Goal: Understand process/instructions: Learn about a topic

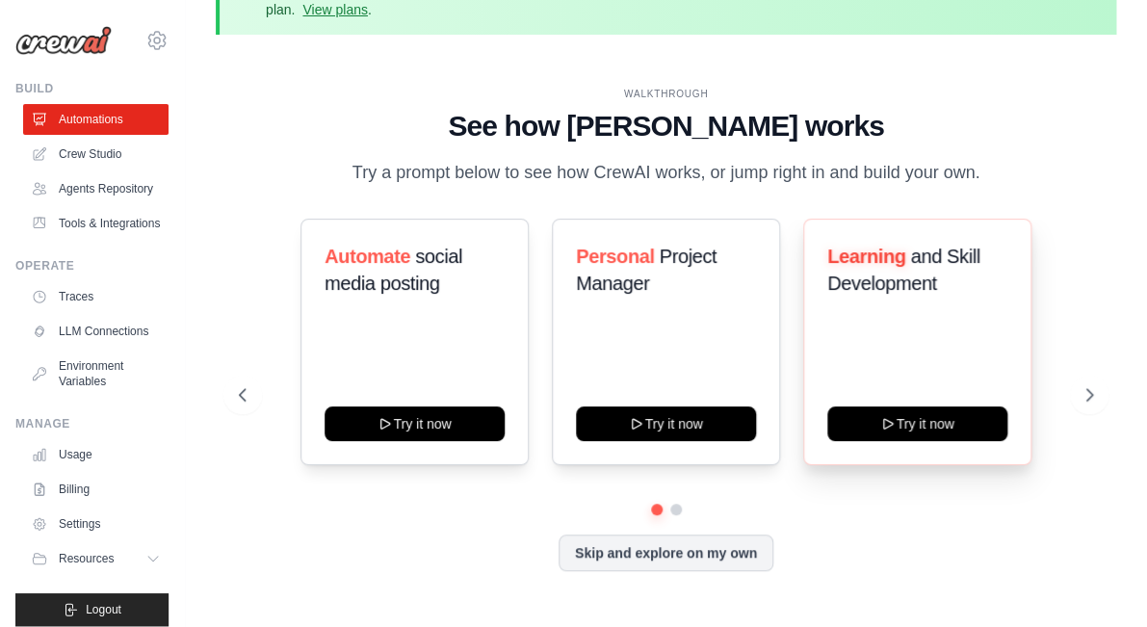
scroll to position [52, 0]
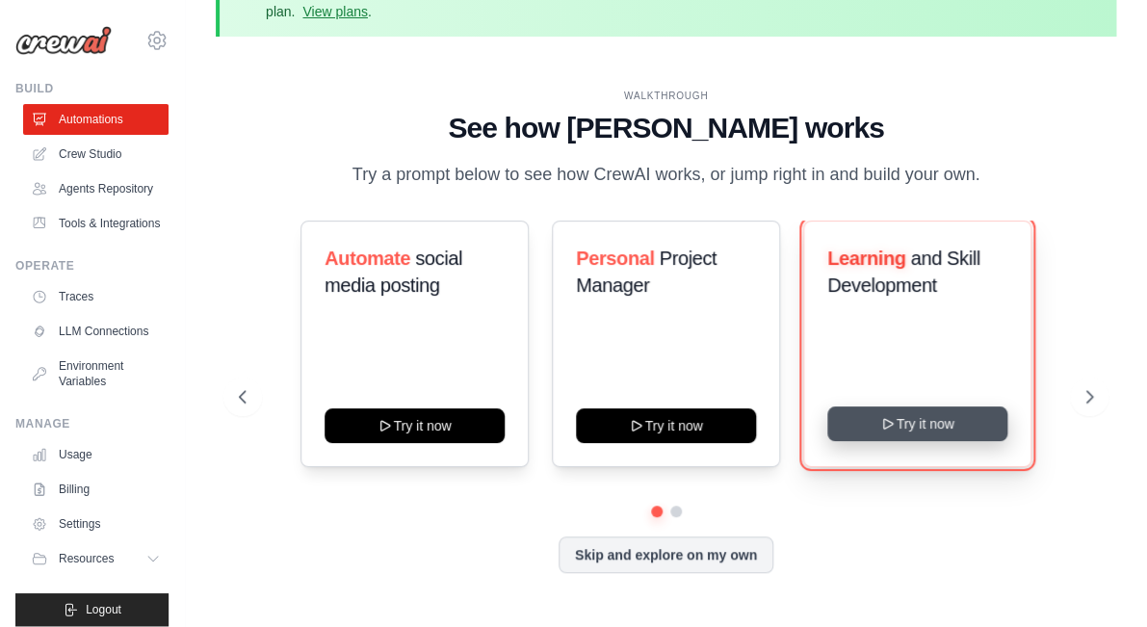
click at [932, 429] on button "Try it now" at bounding box center [917, 423] width 180 height 35
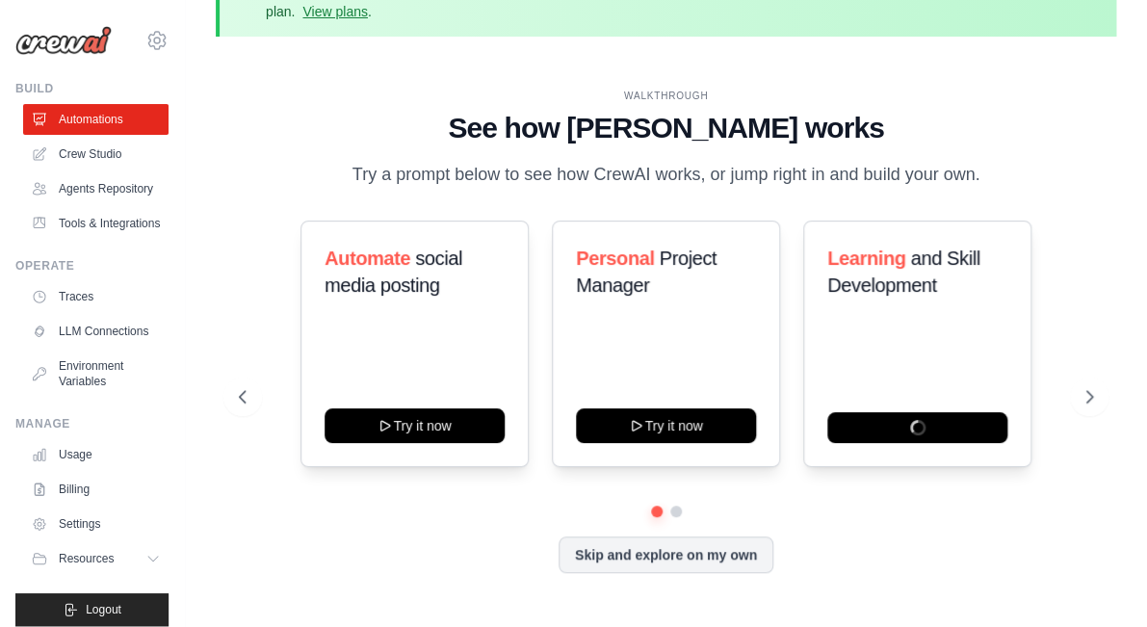
scroll to position [85, 0]
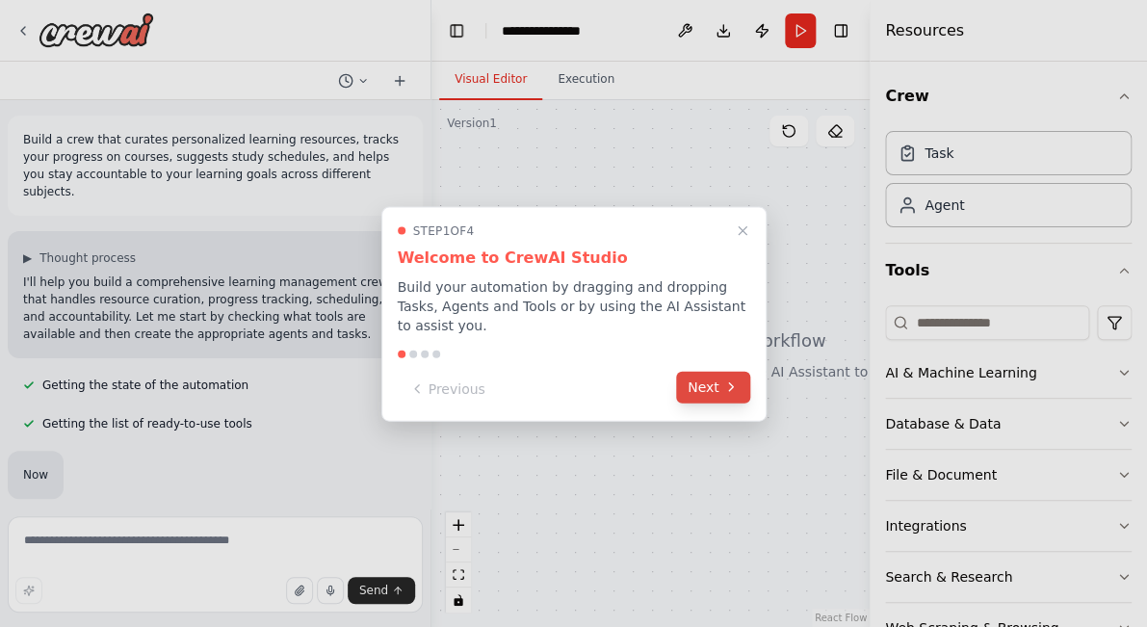
click at [711, 390] on button "Next" at bounding box center [713, 387] width 74 height 32
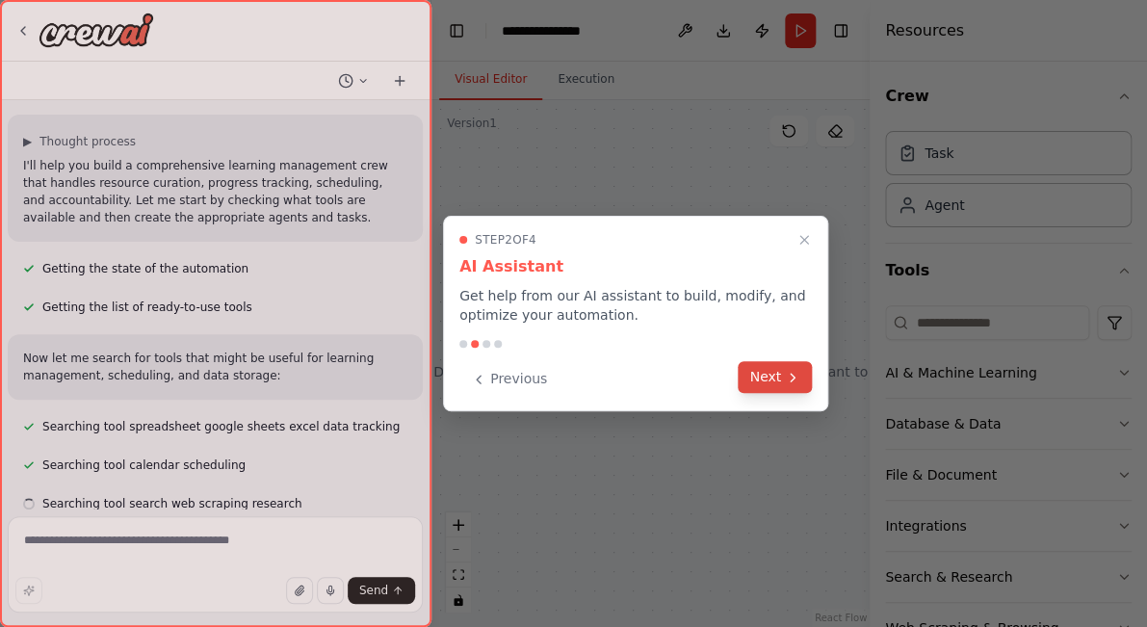
scroll to position [117, 0]
click at [770, 374] on button "Next" at bounding box center [775, 377] width 74 height 32
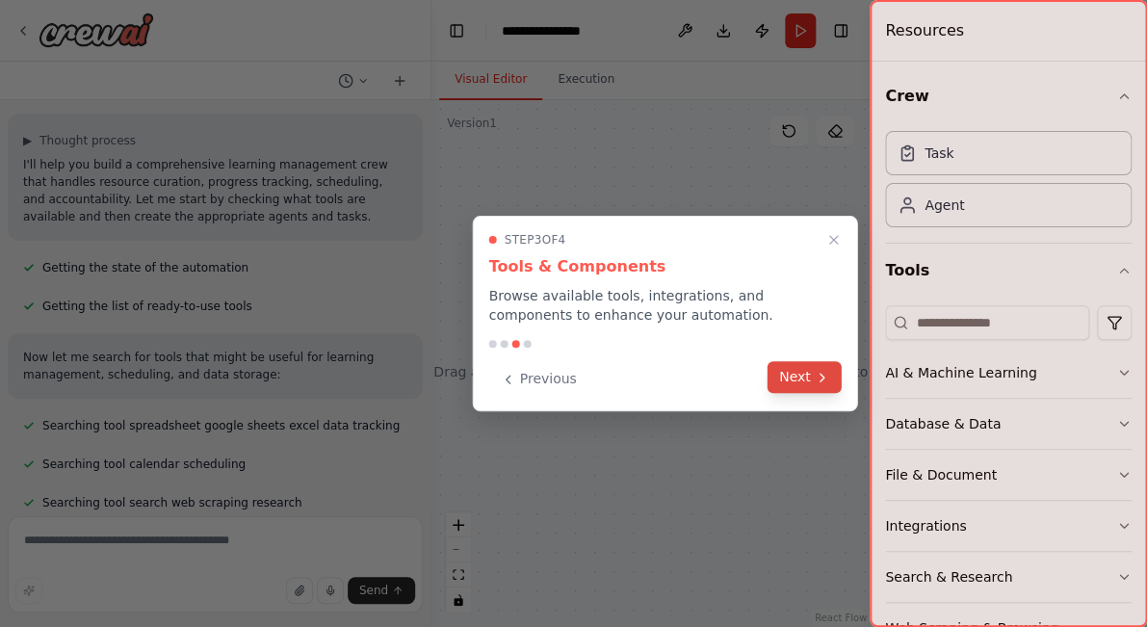
click at [805, 375] on button "Next" at bounding box center [804, 377] width 74 height 32
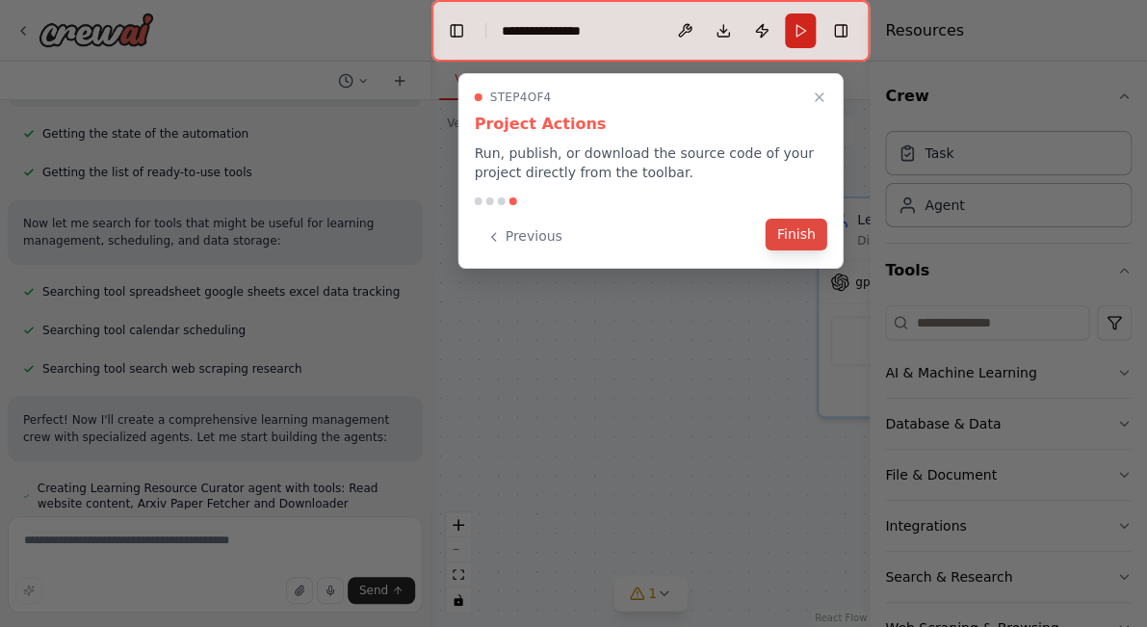
scroll to position [252, 0]
click at [800, 235] on button "Finish" at bounding box center [797, 235] width 62 height 32
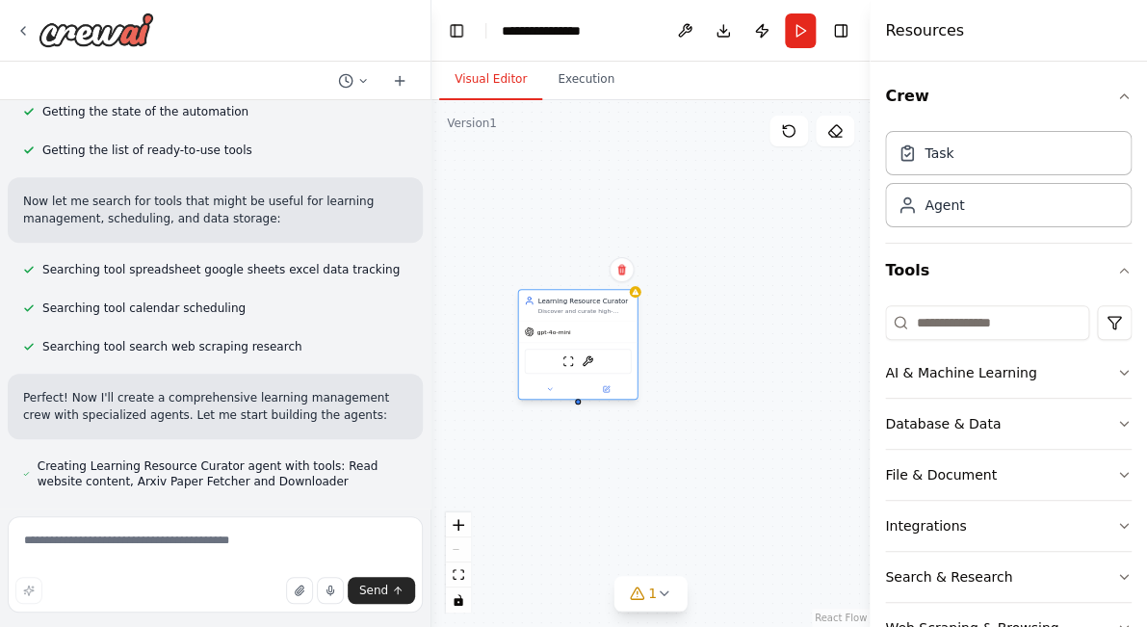
drag, startPoint x: 829, startPoint y: 276, endPoint x: 565, endPoint y: 306, distance: 265.5
click at [565, 306] on div "Learning Resource Curator Discover and curate high-quality learning resources t…" at bounding box center [584, 305] width 93 height 19
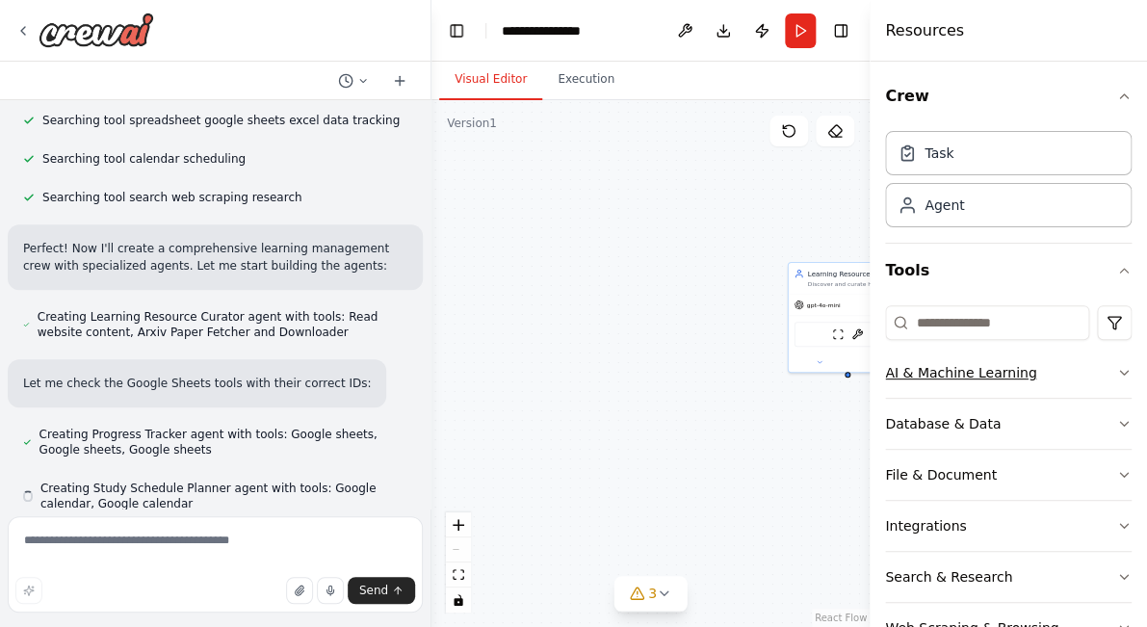
scroll to position [424, 0]
click at [1125, 374] on icon "button" at bounding box center [1124, 373] width 8 height 4
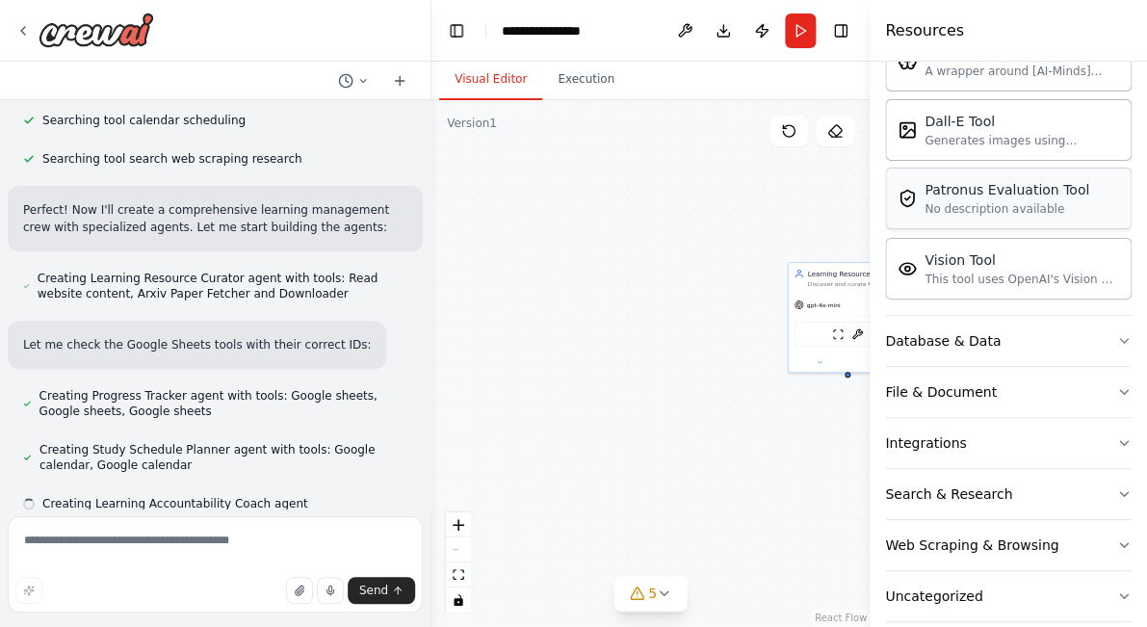
scroll to position [462, 0]
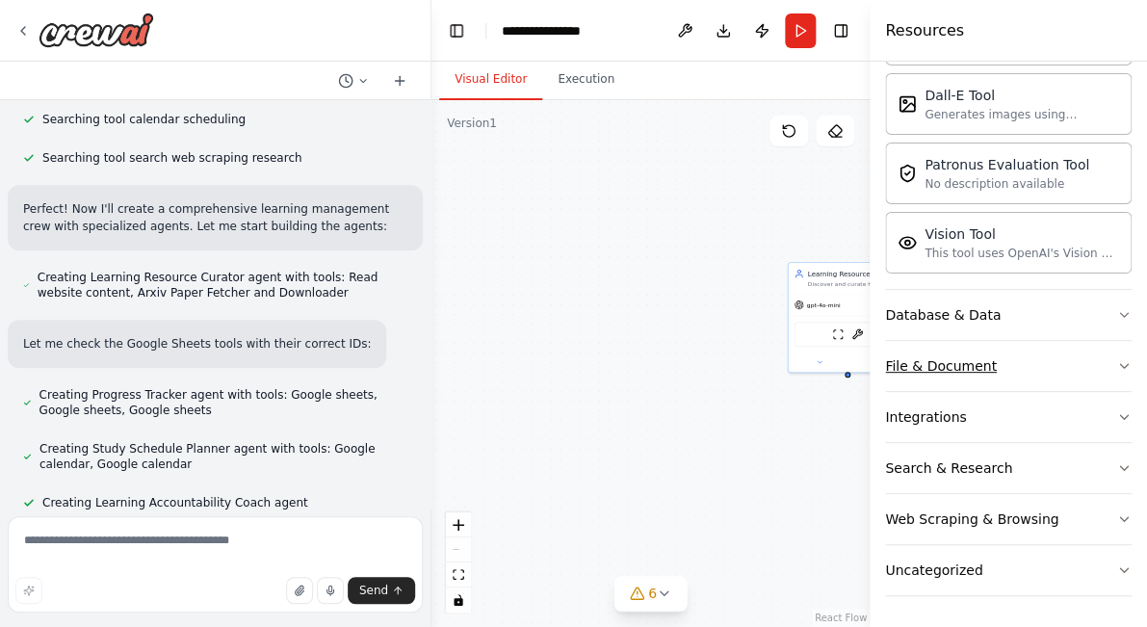
click at [1125, 369] on icon "button" at bounding box center [1123, 365] width 15 height 15
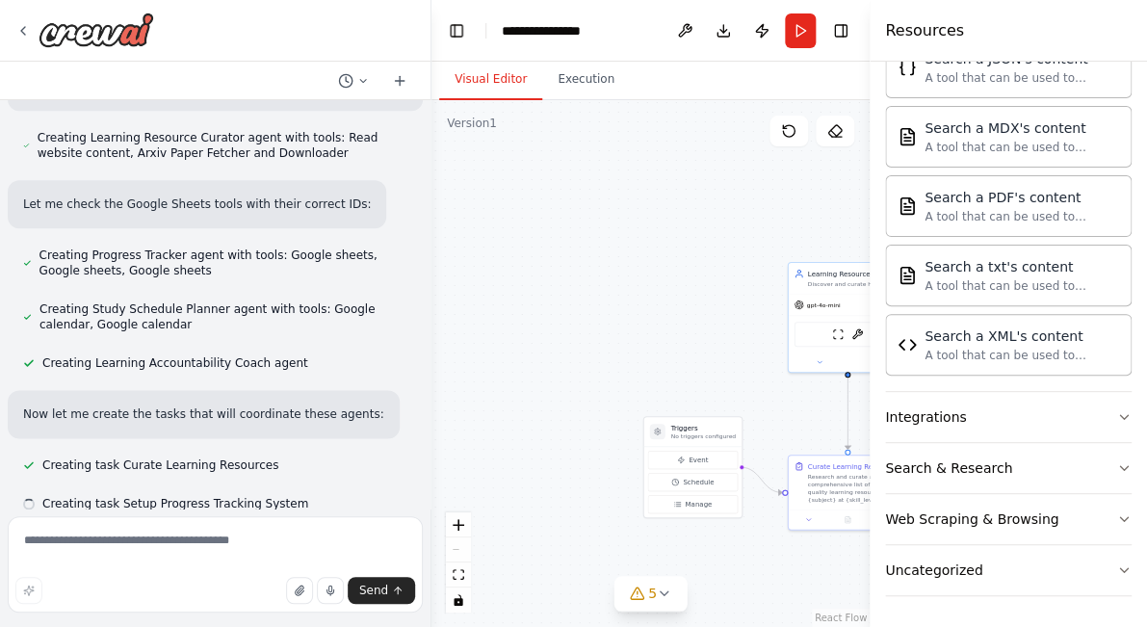
scroll to position [603, 0]
click at [1126, 420] on icon "button" at bounding box center [1123, 416] width 15 height 15
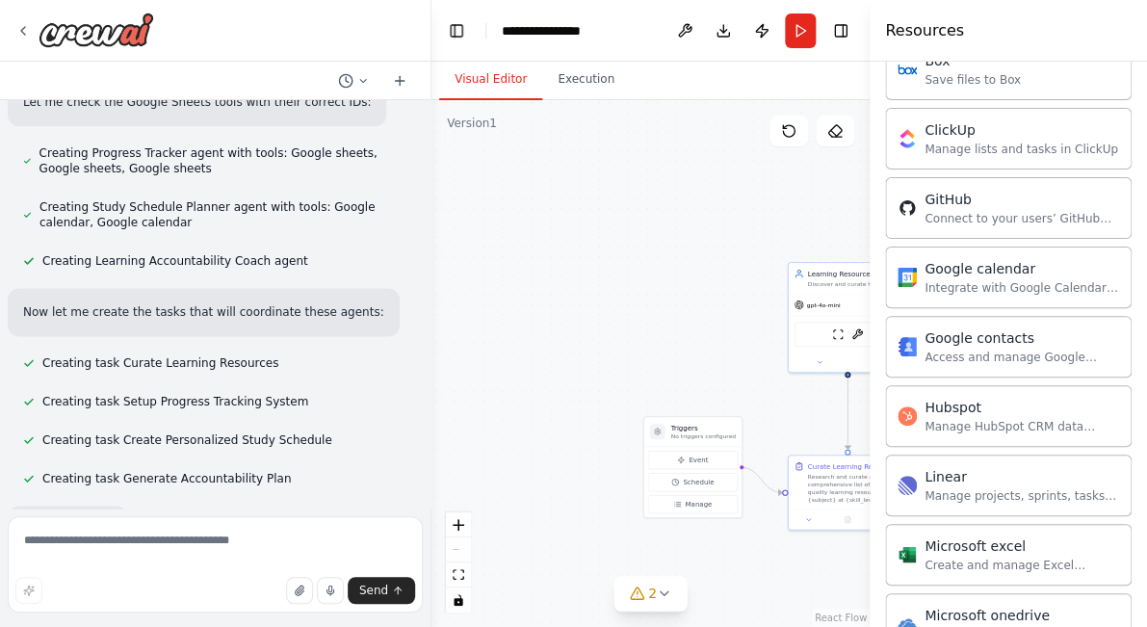
scroll to position [0, 0]
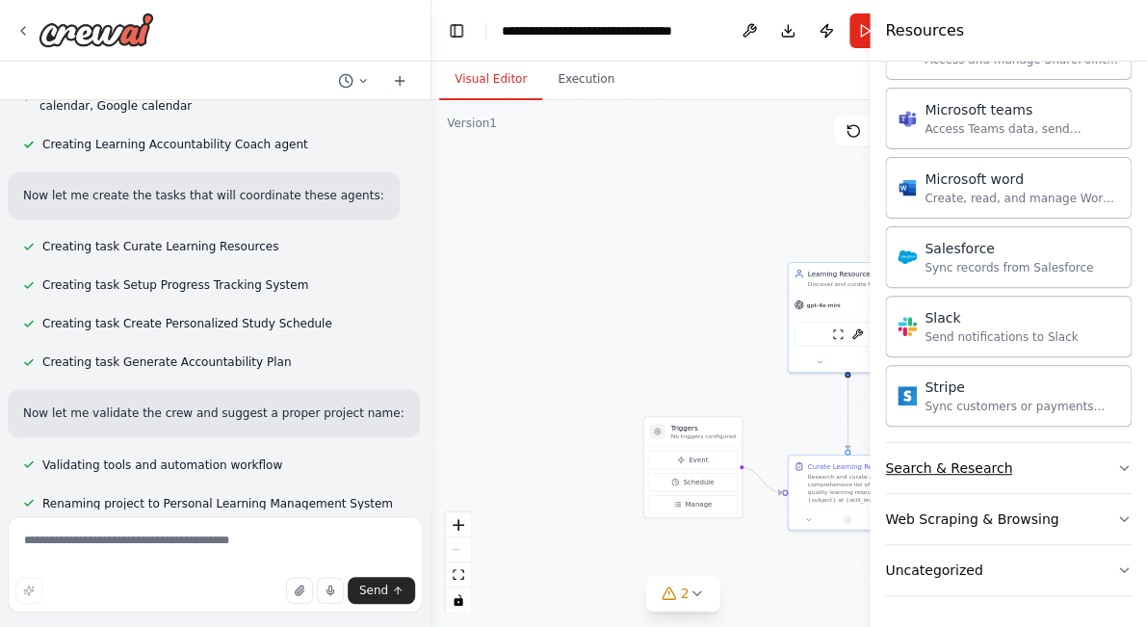
click at [1118, 465] on icon "button" at bounding box center [1123, 467] width 15 height 15
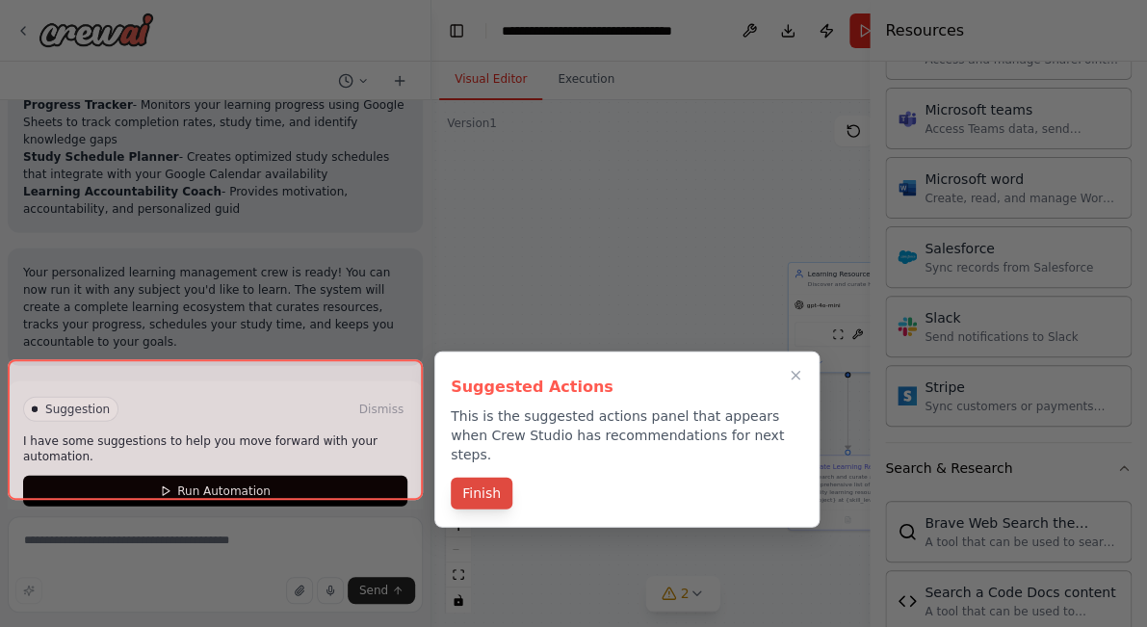
click at [484, 488] on button "Finish" at bounding box center [482, 494] width 62 height 32
